Goal: Check status: Check status

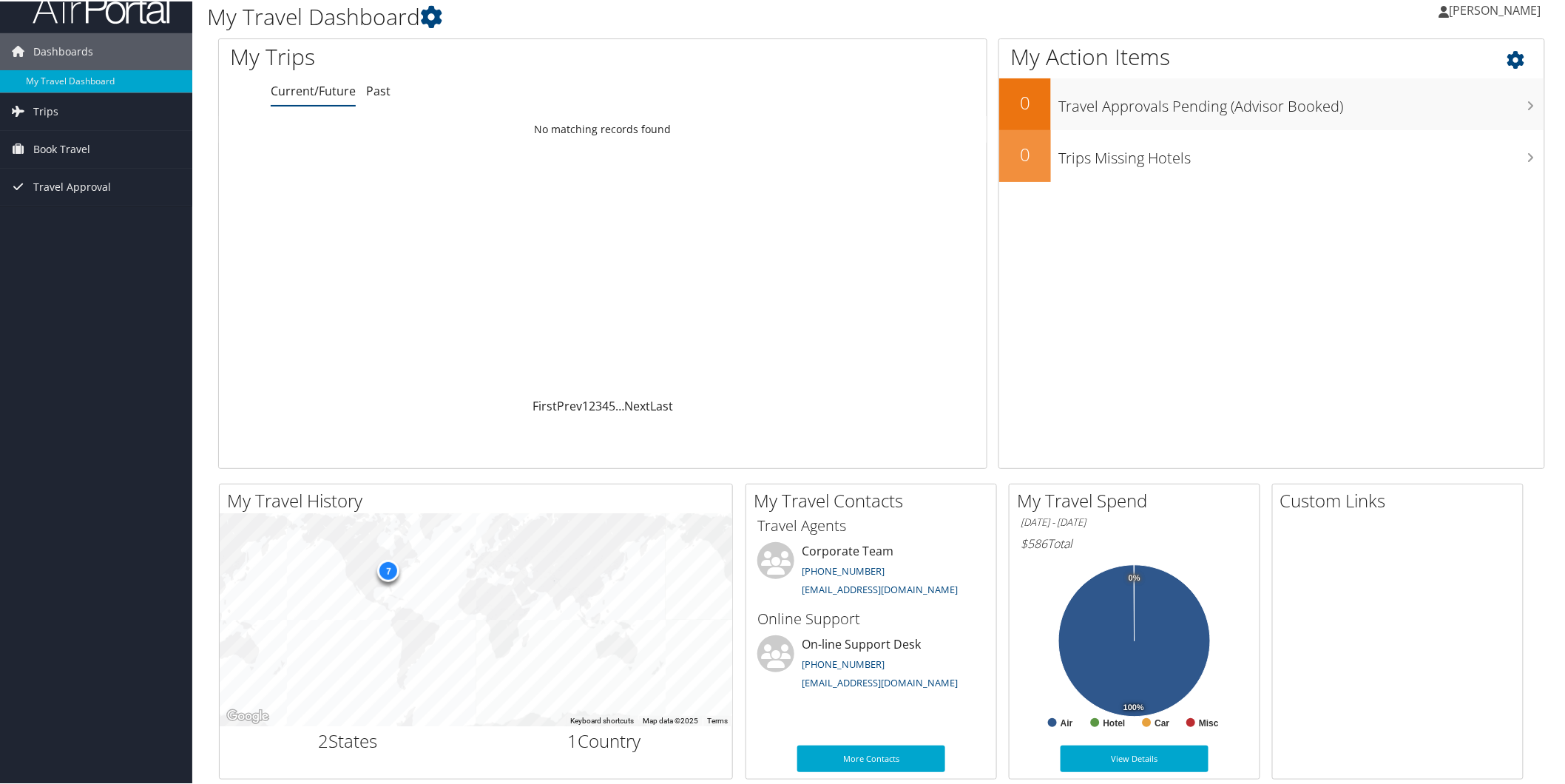
scroll to position [40, 0]
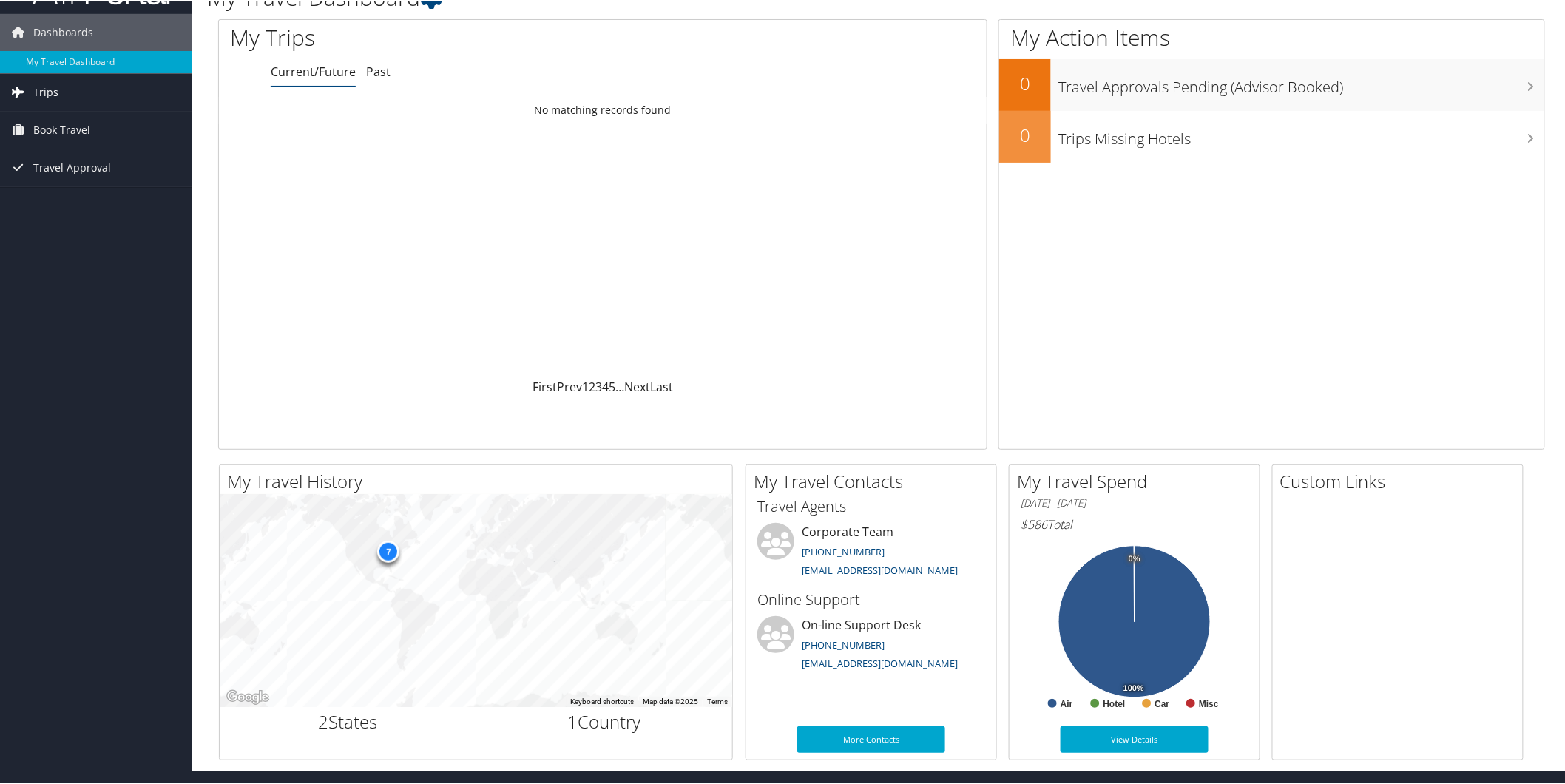
click at [61, 94] on link "Trips" at bounding box center [96, 91] width 192 height 37
click at [77, 195] on span "Book Travel" at bounding box center [61, 195] width 57 height 37
click at [74, 197] on span "Book Travel" at bounding box center [61, 195] width 57 height 37
click at [79, 128] on link "Current/Future Trips" at bounding box center [96, 120] width 192 height 22
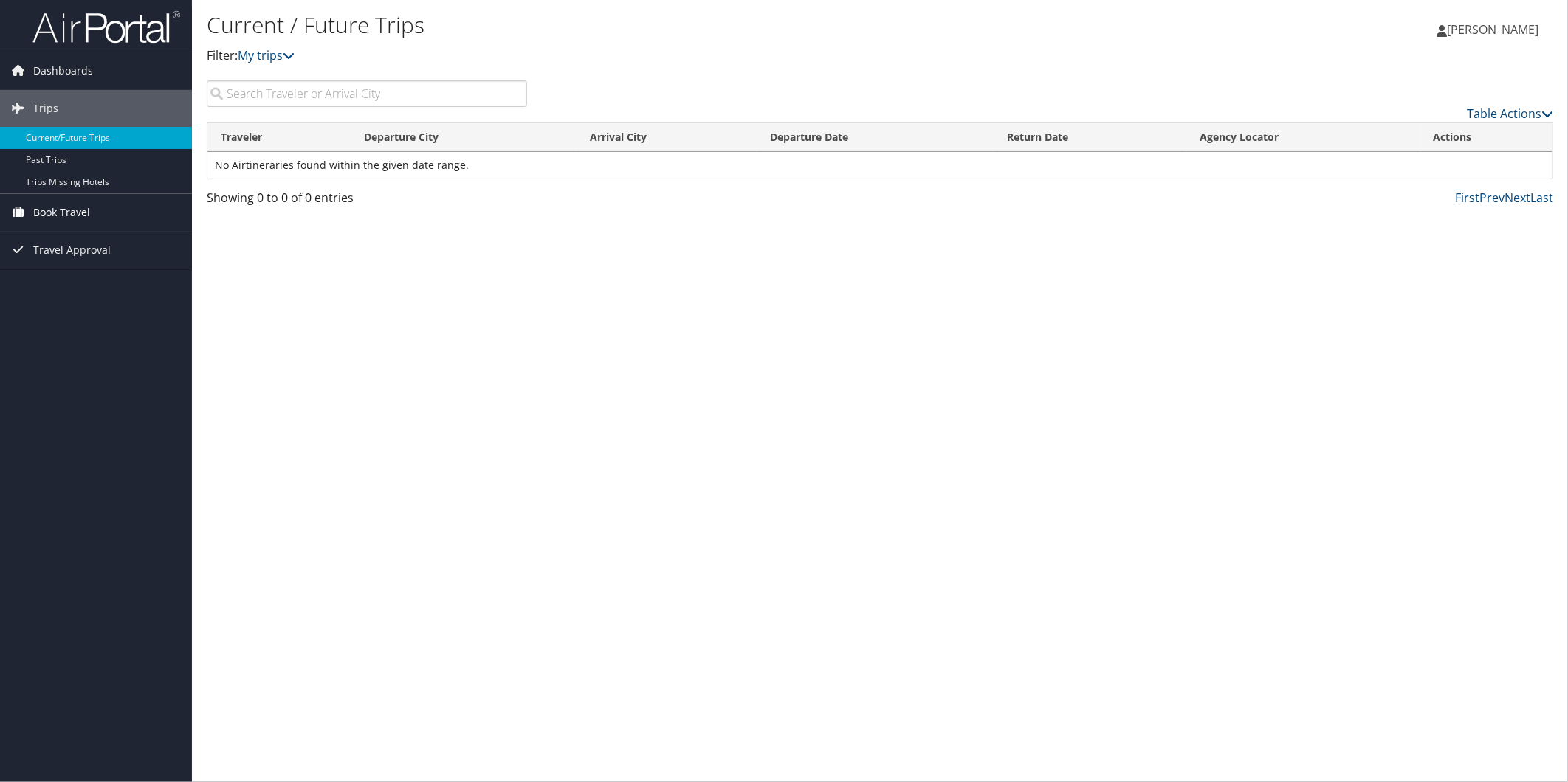
click at [83, 211] on span "Book Travel" at bounding box center [61, 212] width 56 height 37
click at [79, 278] on link "Book/Manage Online Trips" at bounding box center [96, 286] width 192 height 22
click at [69, 239] on link "Agent Booking Request" at bounding box center [96, 242] width 192 height 22
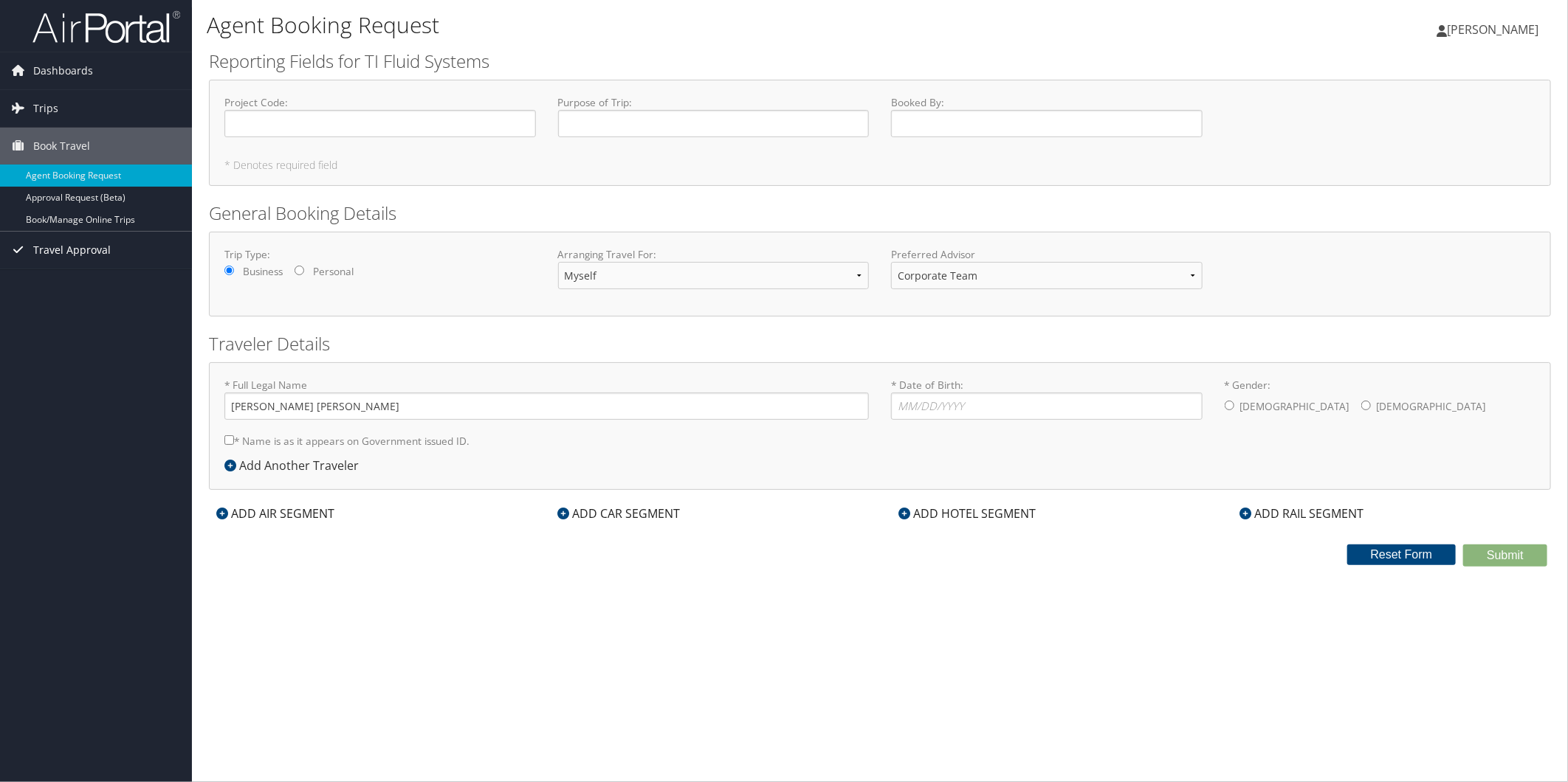
click at [99, 254] on span "Travel Approval" at bounding box center [72, 250] width 78 height 37
click at [87, 306] on link "Approved Trips" at bounding box center [96, 301] width 192 height 22
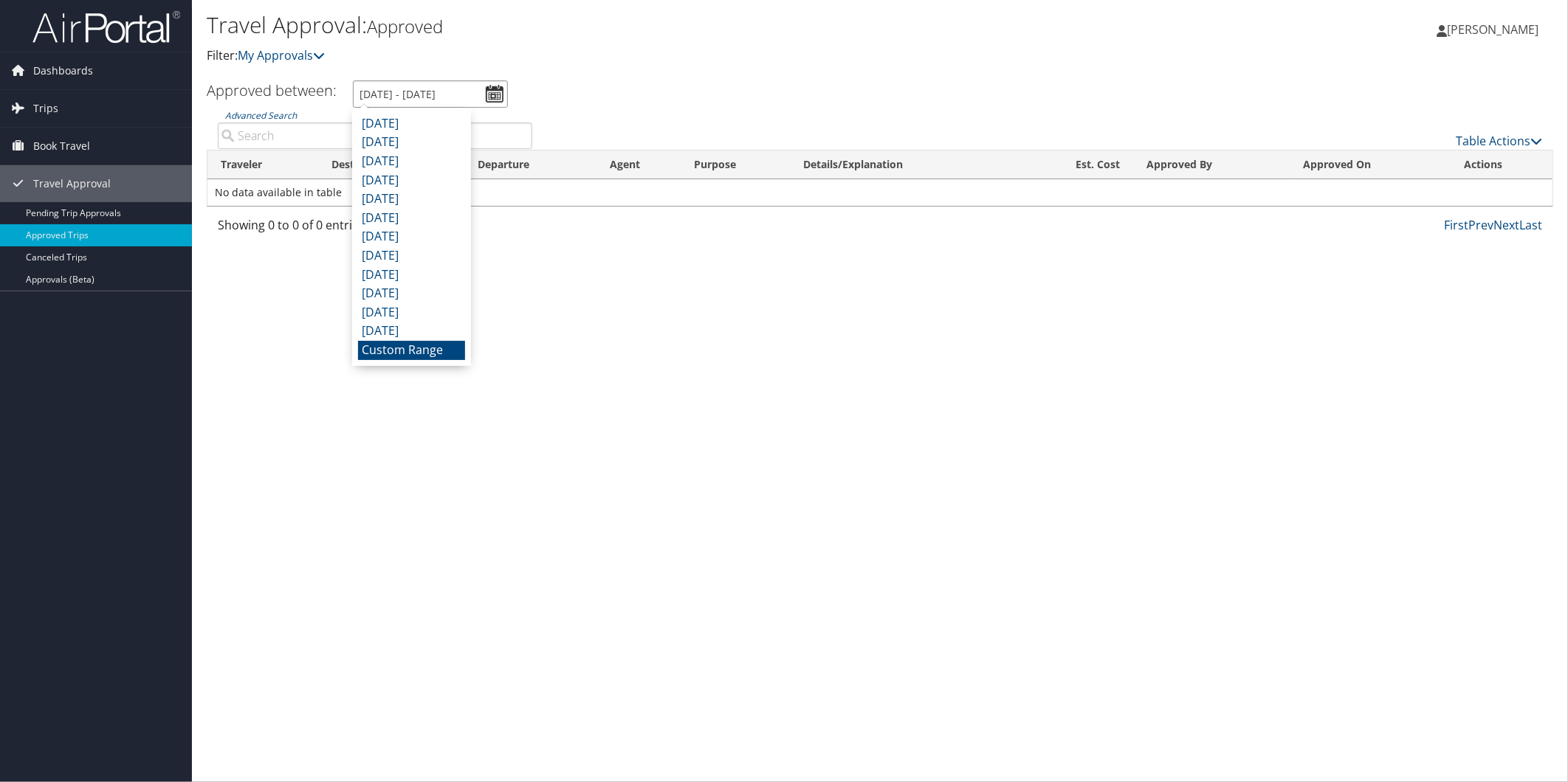
click at [493, 93] on input "[DATE] - [DATE]" at bounding box center [430, 94] width 155 height 27
click at [395, 149] on li "[DATE]" at bounding box center [411, 141] width 107 height 19
click at [490, 93] on input "7/1/2025 - 7/31/2025" at bounding box center [430, 94] width 155 height 27
click at [452, 129] on li "August 2025" at bounding box center [411, 123] width 107 height 19
click at [487, 89] on input "8/1/2025 - 8/31/2025" at bounding box center [430, 94] width 155 height 27
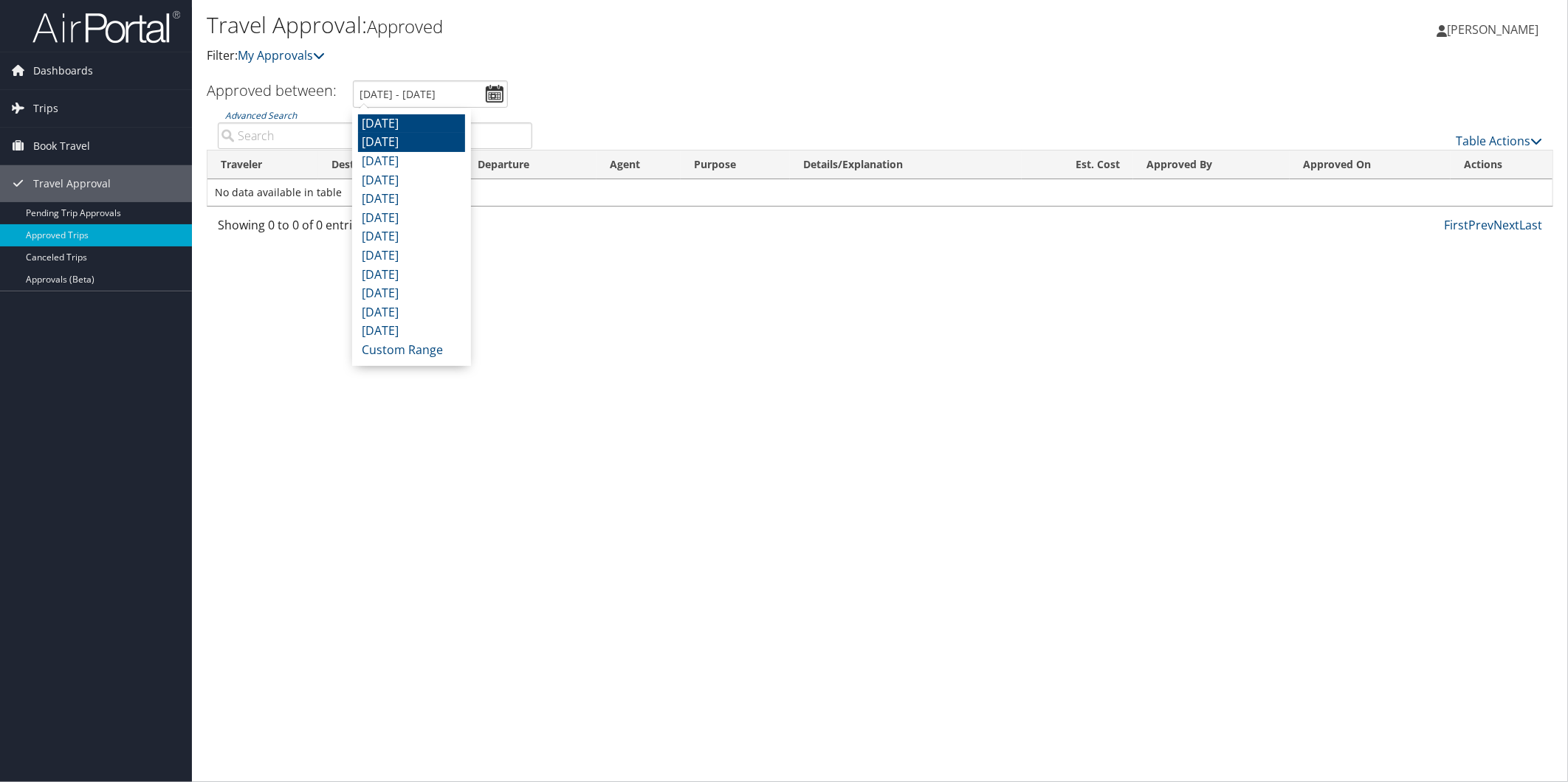
click at [414, 150] on li "July 2025" at bounding box center [411, 141] width 107 height 19
type input "7/1/2025 - 7/31/2025"
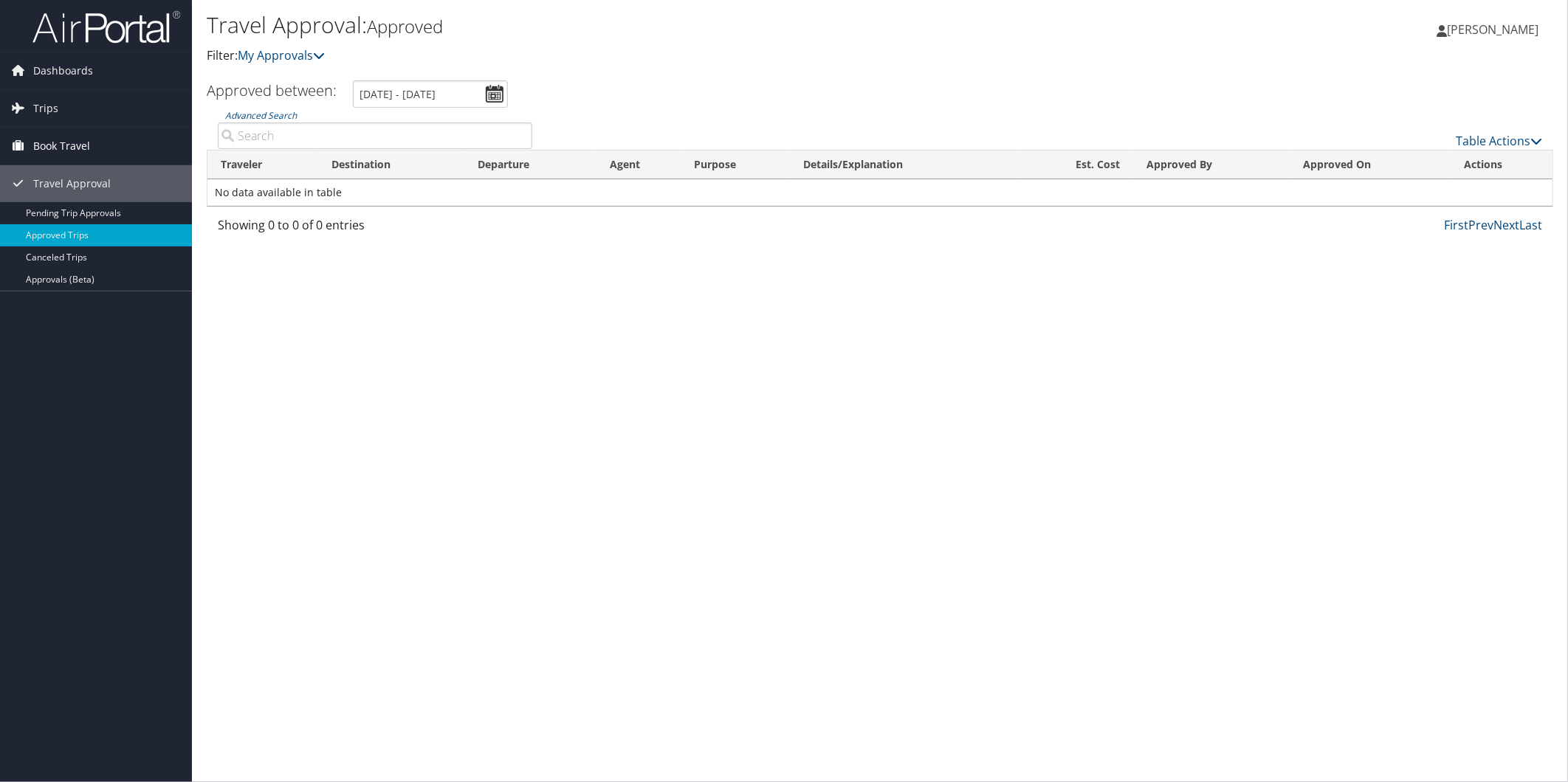
click at [86, 154] on span "Book Travel" at bounding box center [61, 146] width 56 height 37
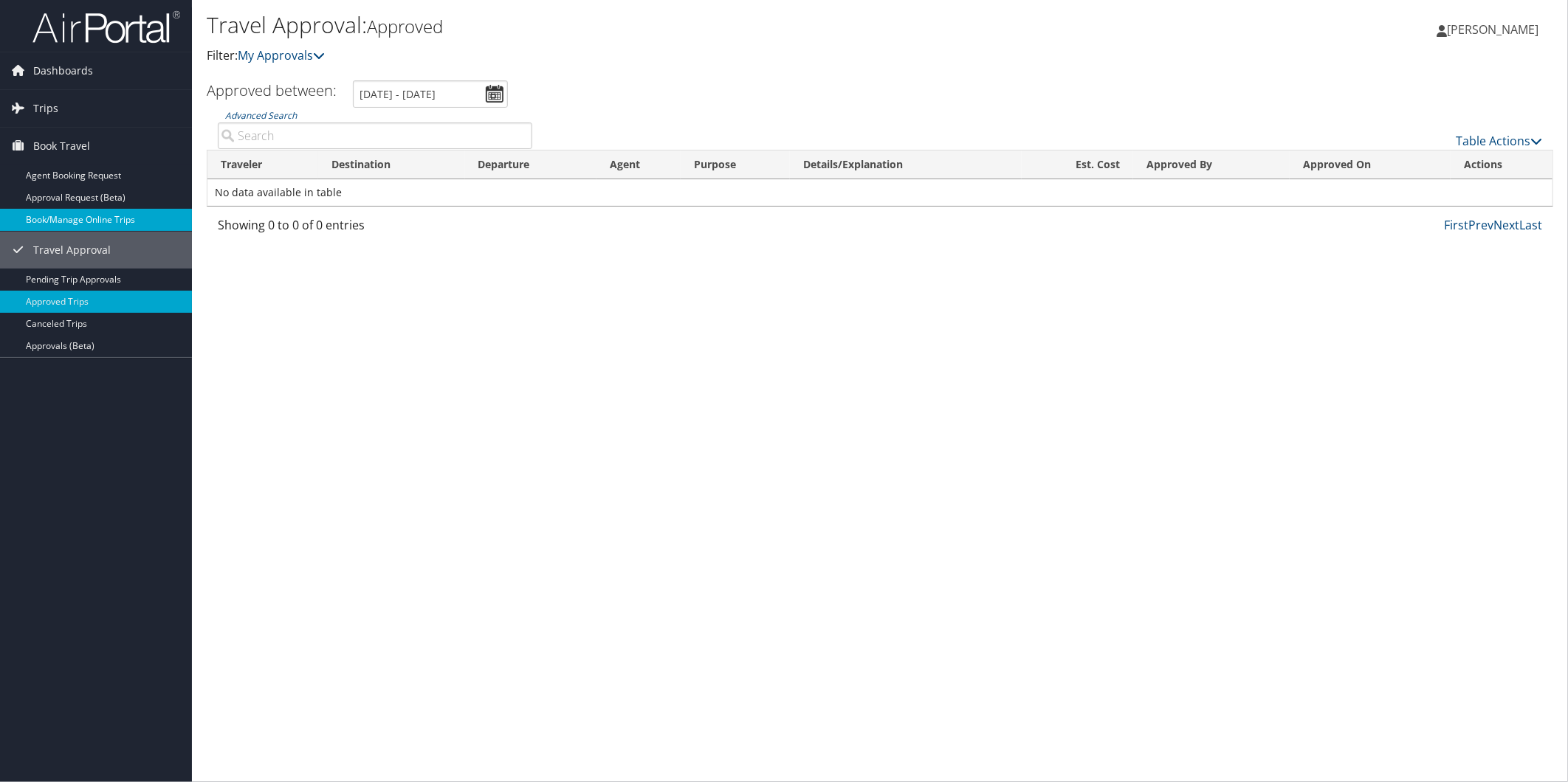
click at [127, 212] on link "Book/Manage Online Trips" at bounding box center [96, 219] width 192 height 22
click at [96, 216] on link "Book/Manage Online Trips" at bounding box center [96, 219] width 192 height 22
